Goal: Use online tool/utility

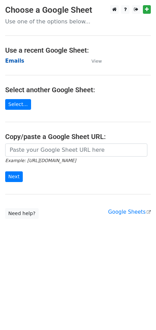
click at [14, 62] on strong "Emails" at bounding box center [14, 61] width 19 height 6
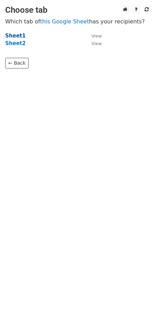
click at [17, 36] on strong "Sheet1" at bounding box center [15, 36] width 20 height 6
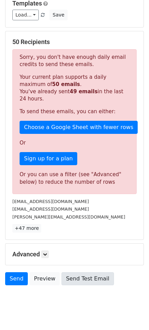
scroll to position [84, 0]
